Goal: Submit feedback/report problem: Leave review/rating

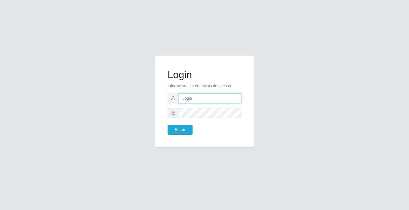
click at [205, 99] on input "text" at bounding box center [210, 98] width 63 height 10
click at [204, 99] on input "text" at bounding box center [210, 98] width 63 height 10
type input "giovanny@ideal"
drag, startPoint x: 211, startPoint y: 98, endPoint x: 206, endPoint y: 94, distance: 6.3
click at [179, 97] on input "giovanny@ideal" at bounding box center [210, 98] width 63 height 10
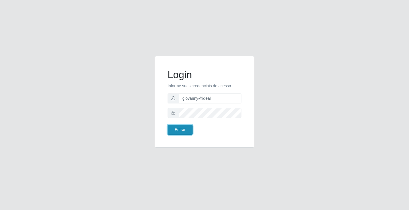
click at [183, 127] on button "Entrar" at bounding box center [180, 130] width 25 height 10
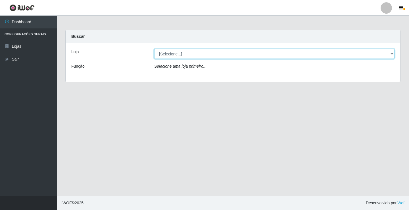
click at [245, 55] on select "[Selecione...] Ideal - Conceição" at bounding box center [274, 54] width 240 height 10
select select "231"
click at [154, 49] on select "[Selecione...] Ideal - Conceição" at bounding box center [274, 54] width 240 height 10
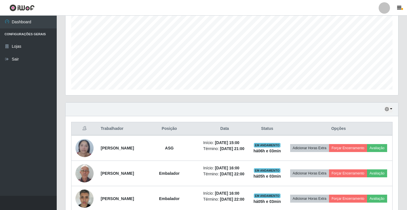
scroll to position [170, 0]
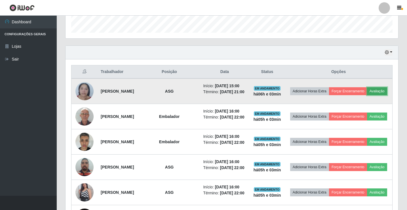
click at [367, 95] on button "Avaliação" at bounding box center [377, 91] width 20 height 8
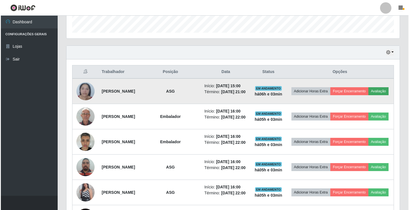
scroll to position [118, 330]
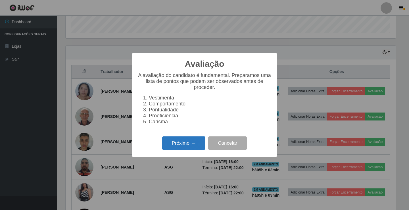
click at [179, 148] on button "Próximo →" at bounding box center [183, 142] width 43 height 13
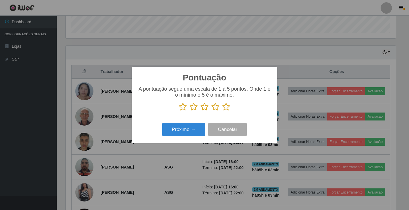
scroll to position [283792, 283579]
click at [224, 108] on icon at bounding box center [226, 106] width 8 height 9
click at [222, 111] on input "radio" at bounding box center [222, 111] width 0 height 0
click at [196, 130] on button "Próximo →" at bounding box center [183, 129] width 43 height 13
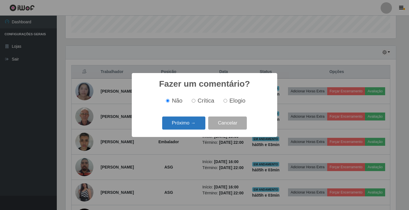
click at [192, 126] on button "Próximo →" at bounding box center [183, 122] width 43 height 13
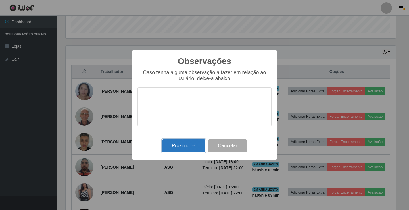
click at [194, 148] on button "Próximo →" at bounding box center [183, 145] width 43 height 13
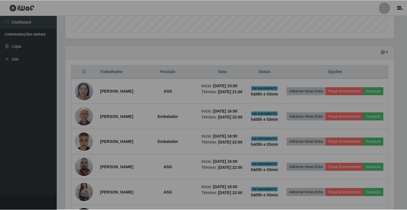
scroll to position [118, 333]
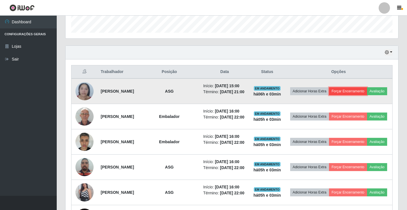
click at [367, 89] on button "Forçar Encerramento" at bounding box center [348, 91] width 38 height 8
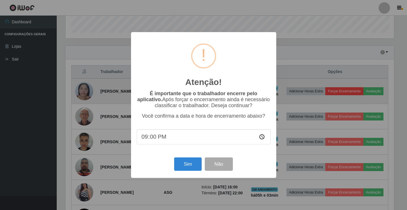
scroll to position [118, 330]
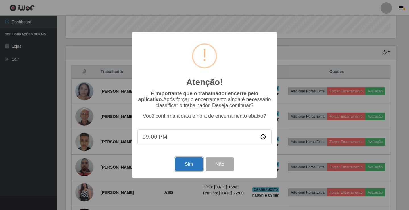
click at [193, 164] on button "Sim" at bounding box center [189, 163] width 28 height 13
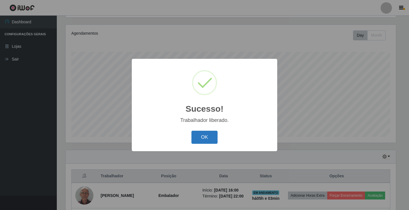
click at [216, 139] on button "OK" at bounding box center [204, 137] width 26 height 13
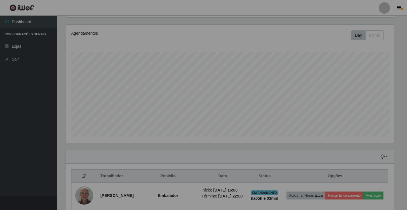
scroll to position [118, 333]
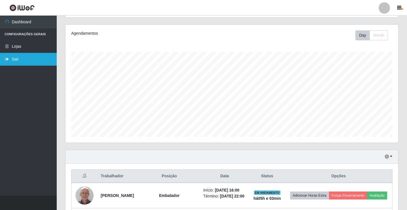
click at [20, 60] on link "Sair" at bounding box center [28, 59] width 57 height 13
